Goal: Transaction & Acquisition: Register for event/course

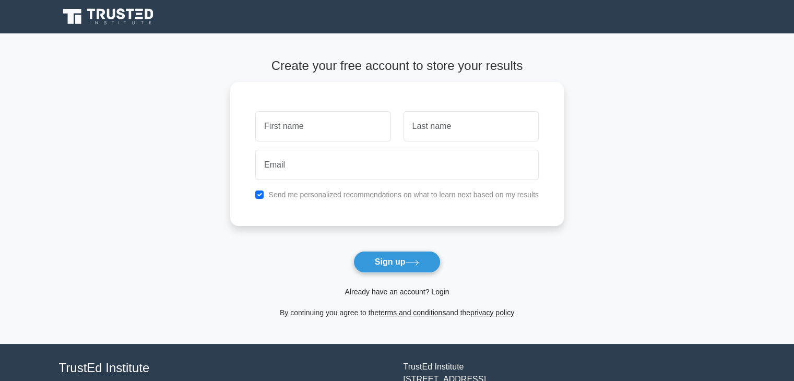
click at [439, 296] on link "Already have an account? Login" at bounding box center [397, 292] width 104 height 8
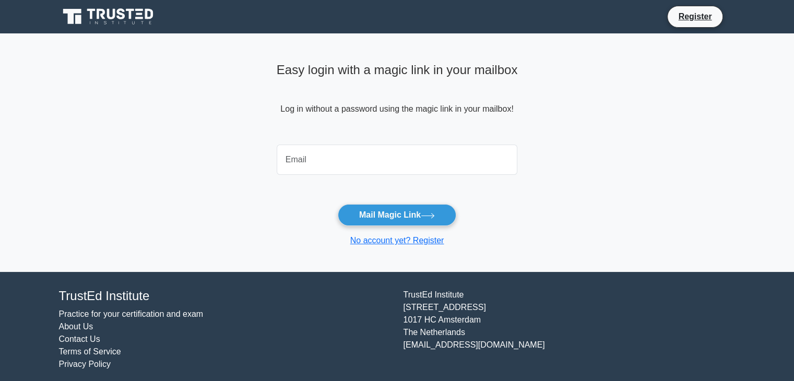
click at [373, 173] on input "email" at bounding box center [397, 160] width 241 height 30
type input "anusreesidhan1997@gmail.com"
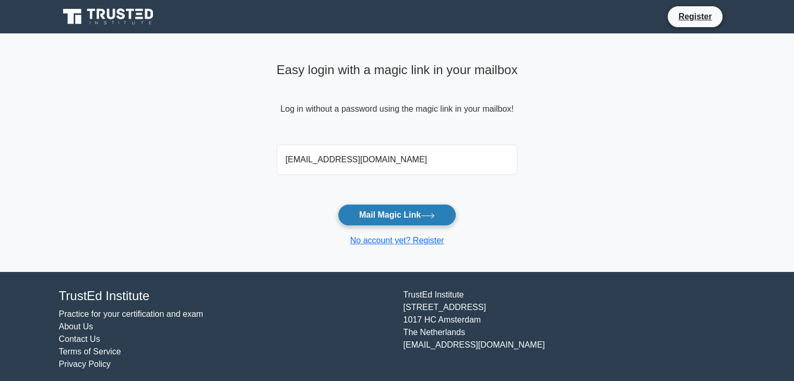
click at [377, 212] on button "Mail Magic Link" at bounding box center [397, 215] width 119 height 22
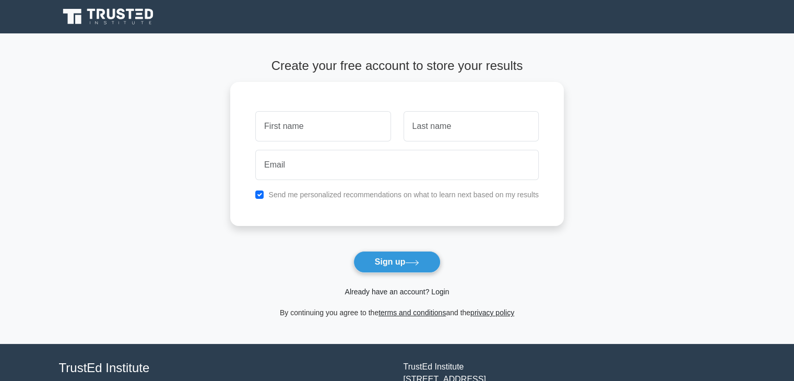
click at [440, 292] on link "Already have an account? Login" at bounding box center [397, 292] width 104 height 8
click at [391, 257] on button "Sign up" at bounding box center [398, 262] width 88 height 22
click at [395, 263] on button "Sign up" at bounding box center [398, 262] width 88 height 22
click at [440, 295] on link "Already have an account? Login" at bounding box center [397, 292] width 104 height 8
